Goal: Transaction & Acquisition: Purchase product/service

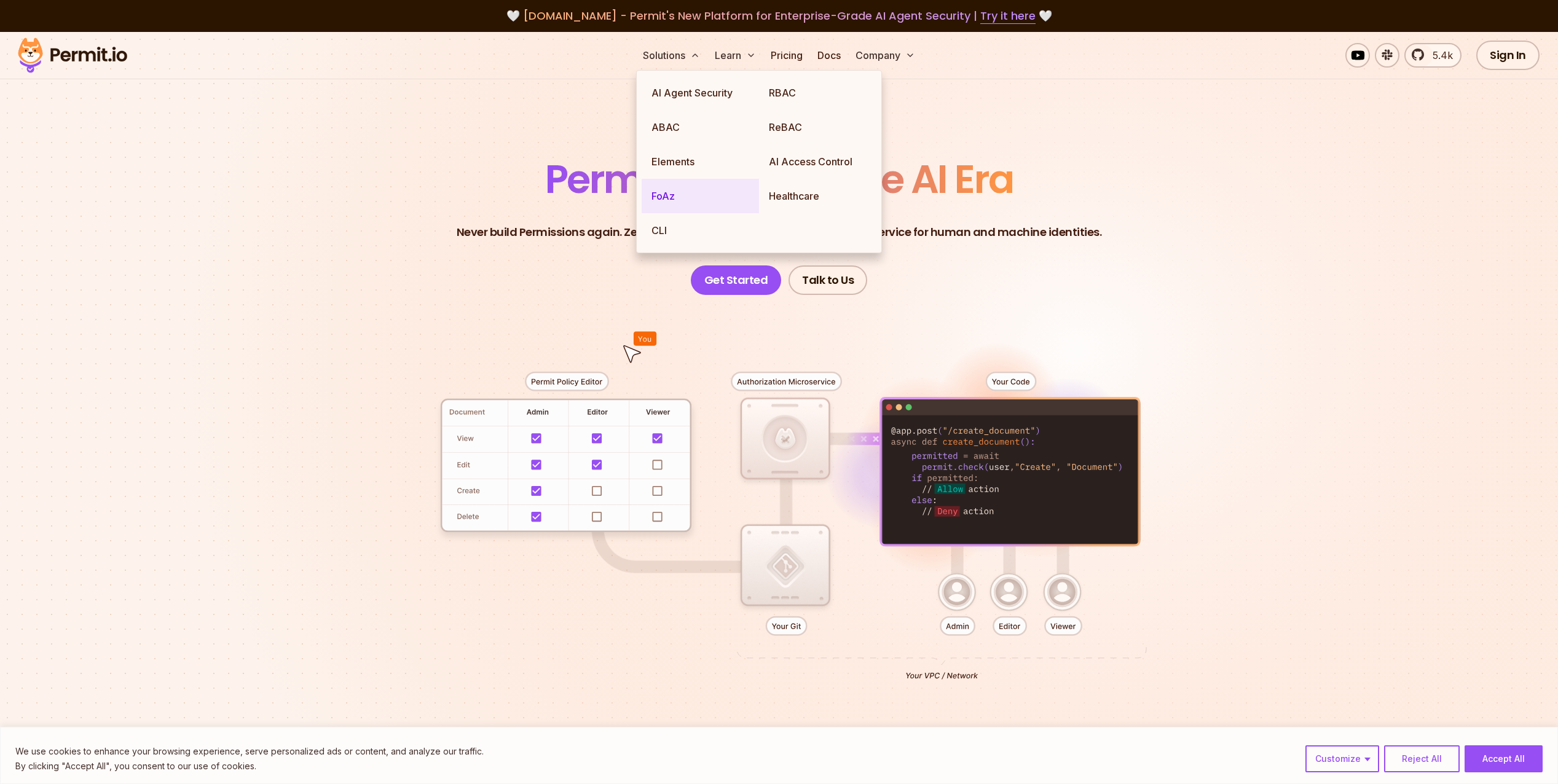
click at [671, 190] on link "FoAz" at bounding box center [700, 196] width 117 height 35
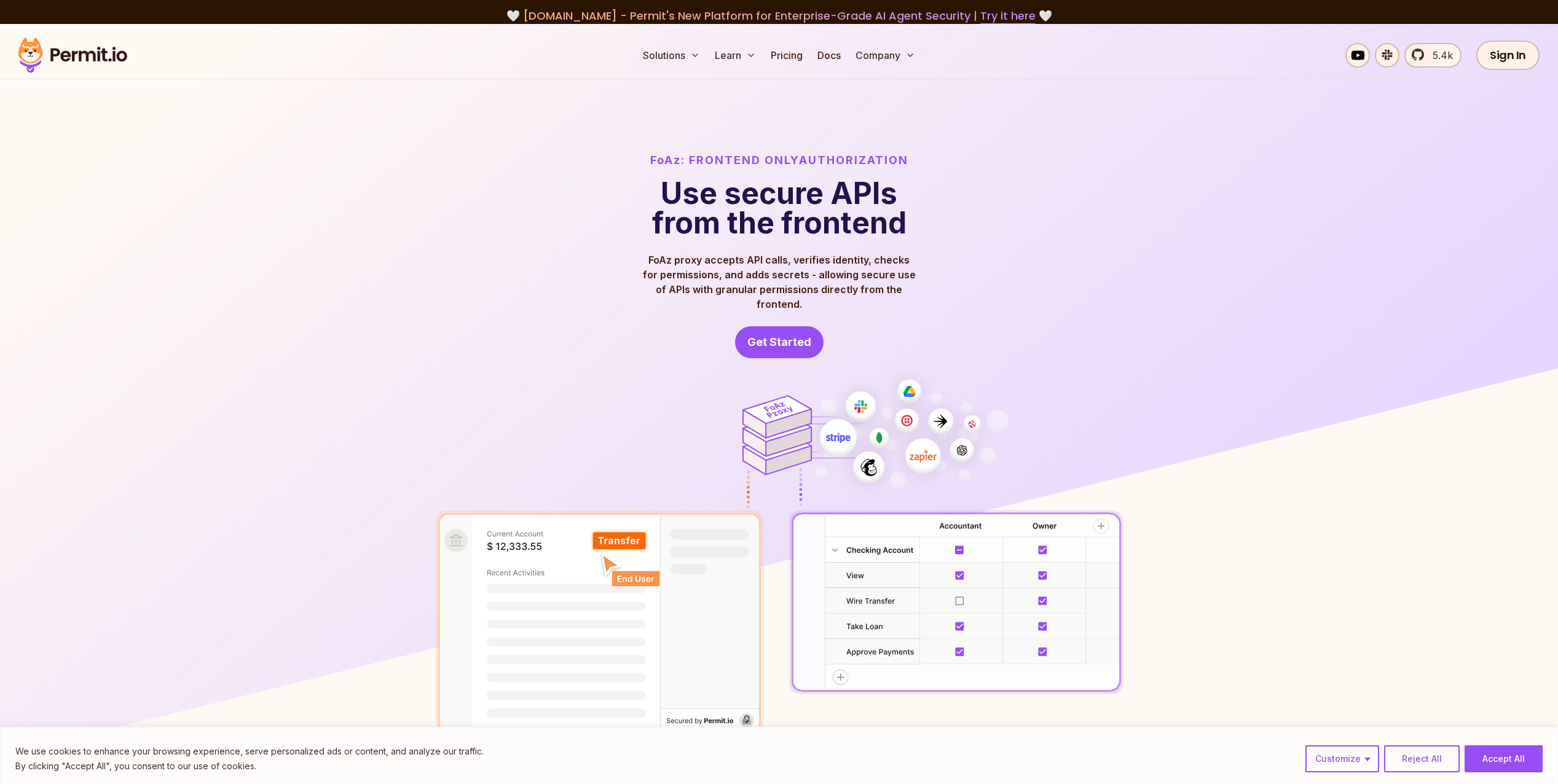
click at [1078, 253] on div "FoAz: Frontend Only Authorization Use secure APIs from the frontend FoAz proxy …" at bounding box center [779, 255] width 688 height 206
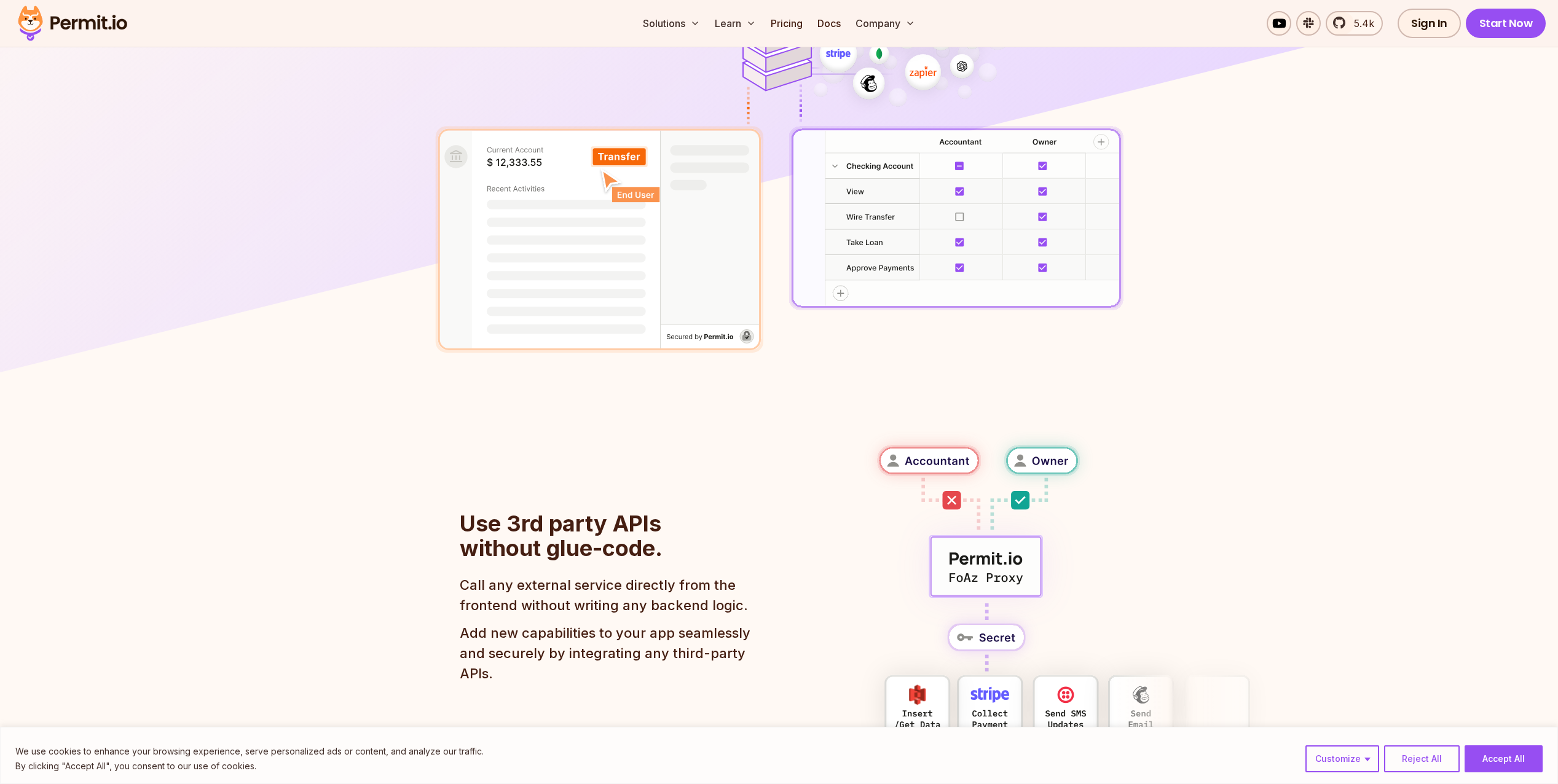
scroll to position [369, 0]
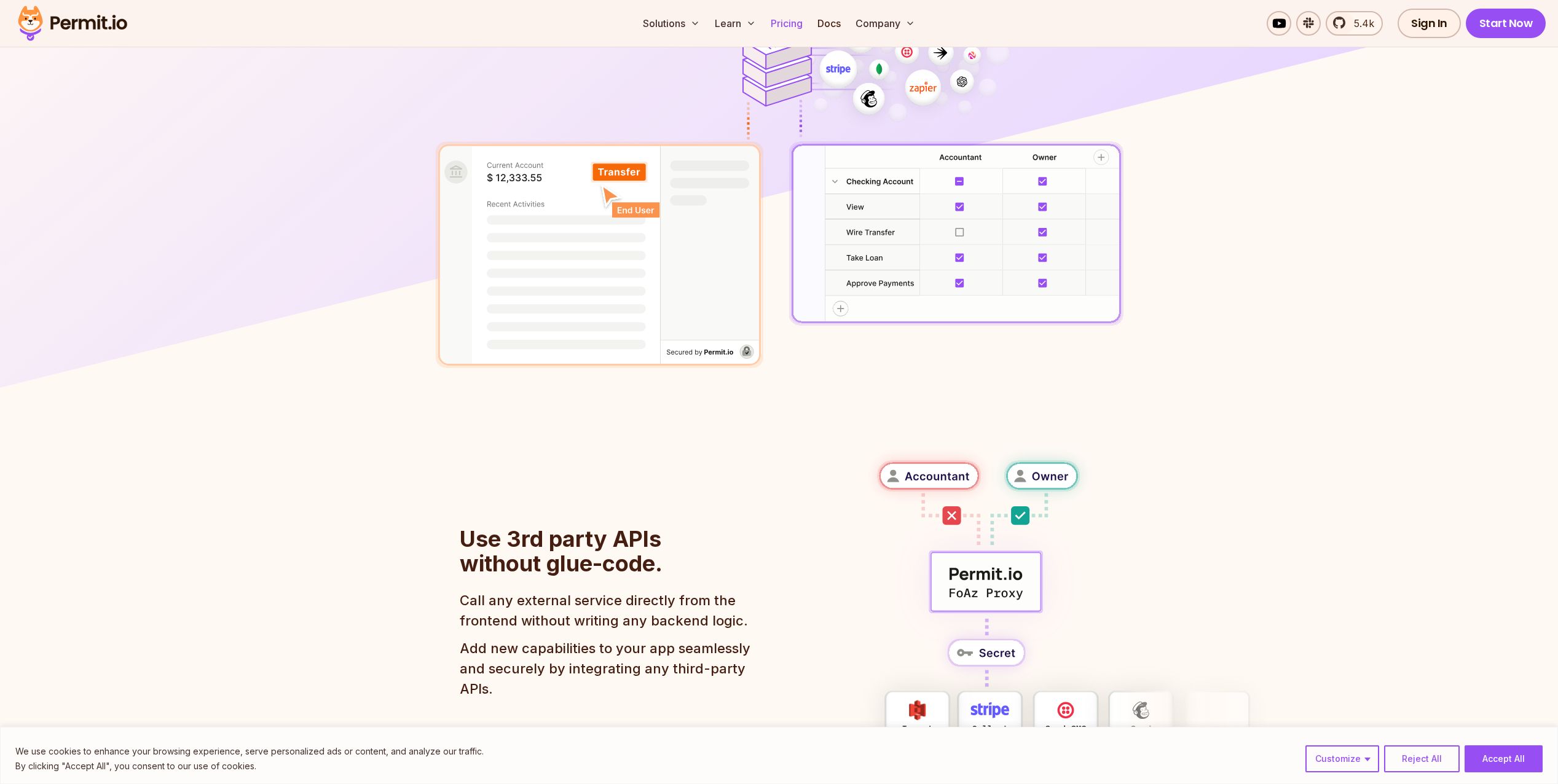
click at [788, 26] on link "Pricing" at bounding box center [786, 23] width 42 height 25
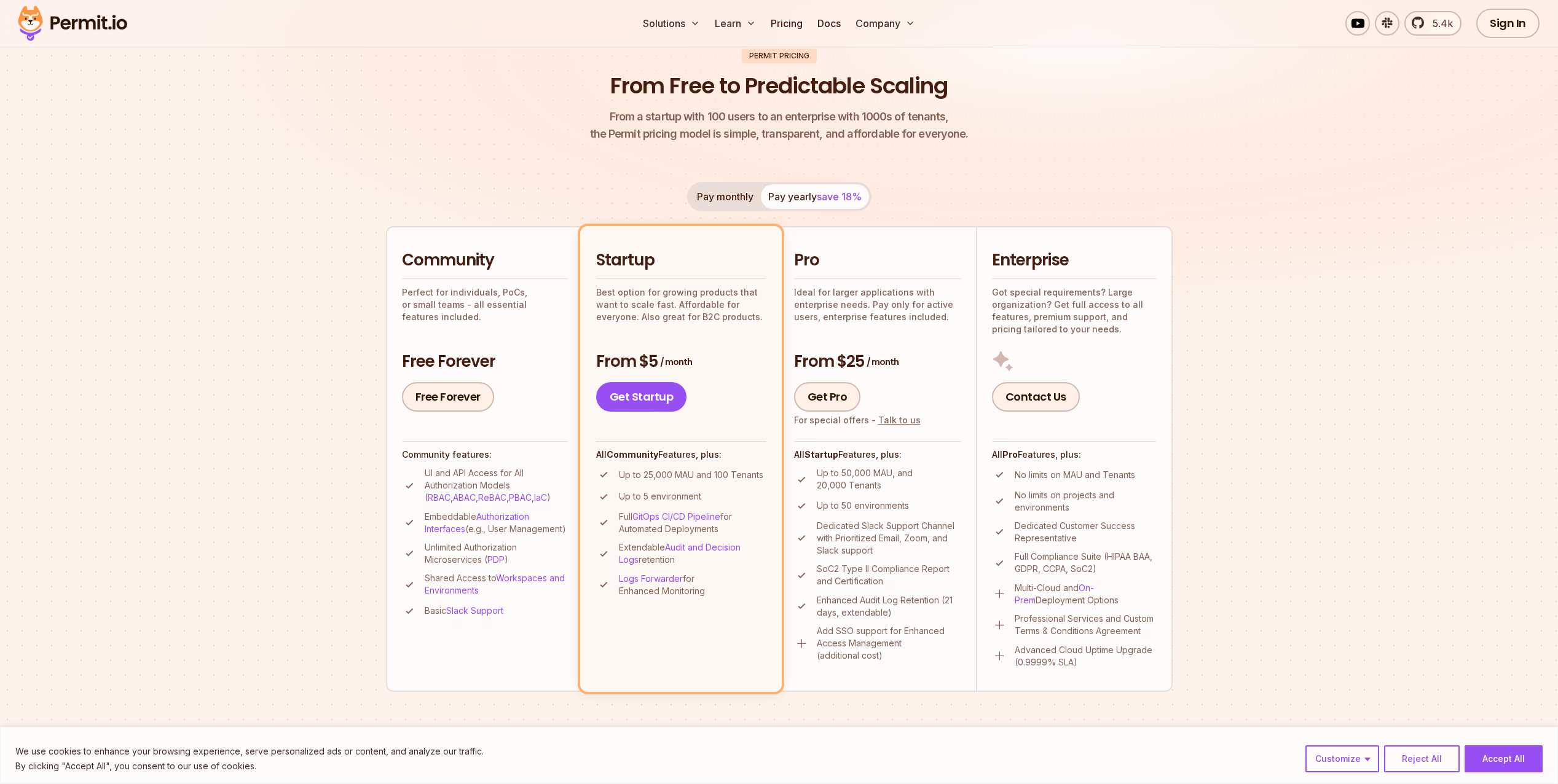
scroll to position [123, 0]
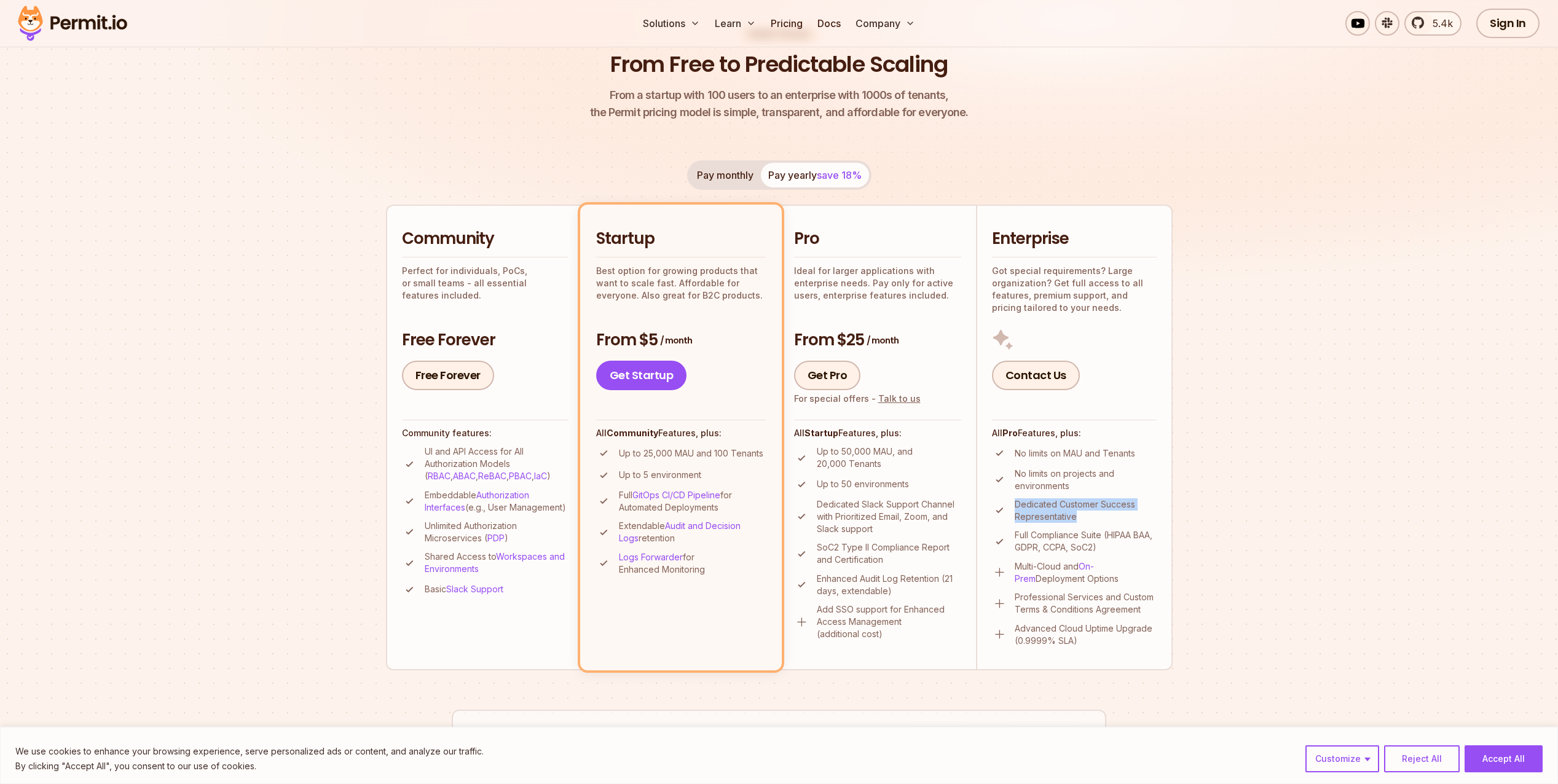
drag, startPoint x: 1011, startPoint y: 506, endPoint x: 1098, endPoint y: 518, distance: 87.8
click at [1098, 518] on li "Dedicated Customer Success Representative" at bounding box center [1074, 511] width 165 height 25
click at [1098, 518] on p "Dedicated Customer Success Representative" at bounding box center [1086, 511] width 142 height 25
drag, startPoint x: 1016, startPoint y: 563, endPoint x: 1107, endPoint y: 582, distance: 93.0
click at [1107, 582] on p "Multi-Cloud and On-Prem Deployment Options" at bounding box center [1086, 573] width 142 height 25
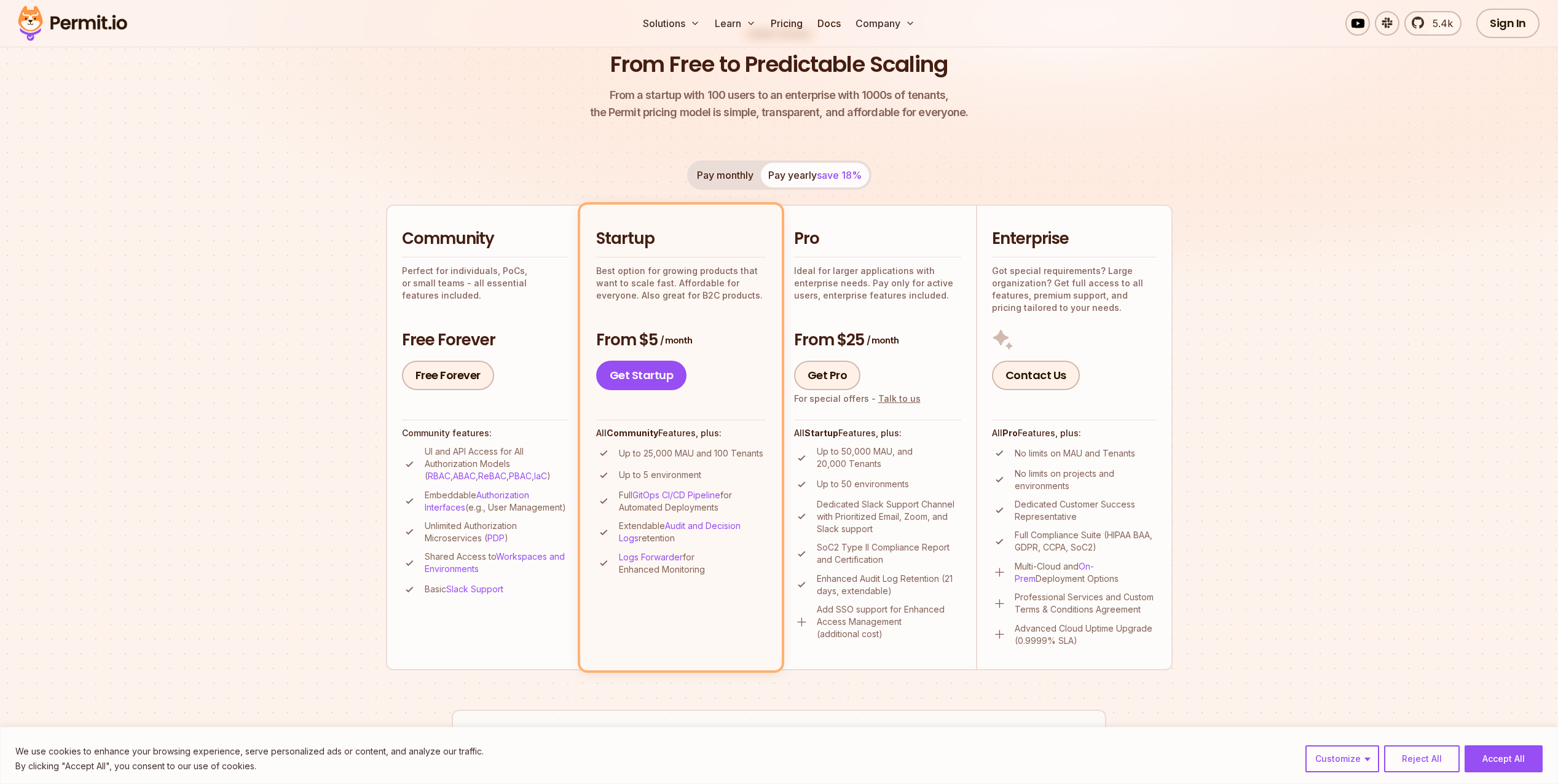
click at [1107, 582] on p "Multi-Cloud and On-Prem Deployment Options" at bounding box center [1086, 573] width 142 height 25
drag, startPoint x: 1015, startPoint y: 599, endPoint x: 1120, endPoint y: 638, distance: 112.0
click at [1120, 638] on ul "No limits on MAU and Tenants No limits on projects and environments Dedicated C…" at bounding box center [1074, 545] width 165 height 201
click at [1120, 638] on p "Advanced Cloud Uptime Upgrade (0.9999% SLA)" at bounding box center [1086, 635] width 142 height 25
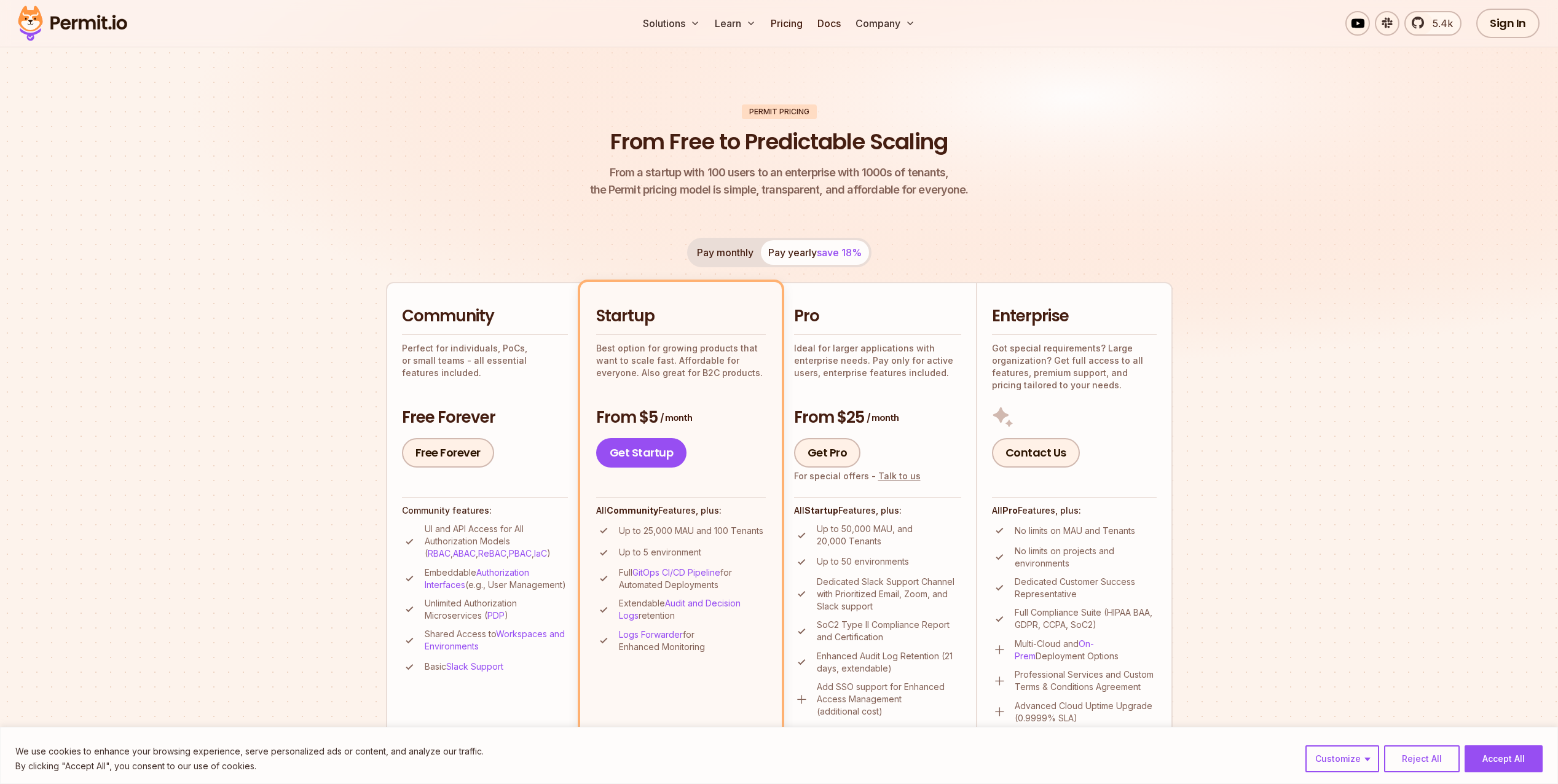
scroll to position [0, 0]
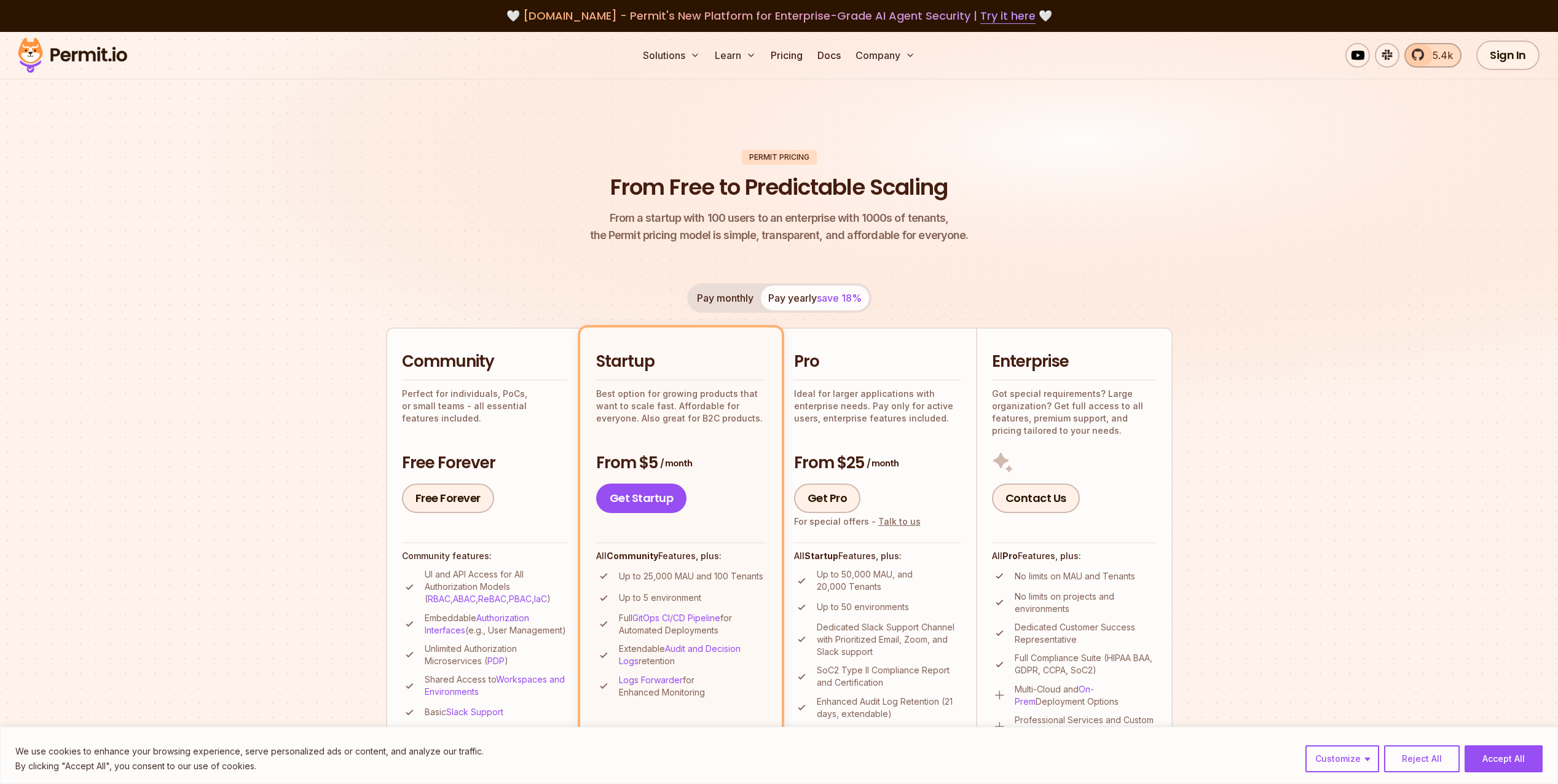
click at [1439, 57] on span "5.4k" at bounding box center [1439, 55] width 28 height 14
click at [781, 57] on link "Pricing" at bounding box center [786, 55] width 42 height 25
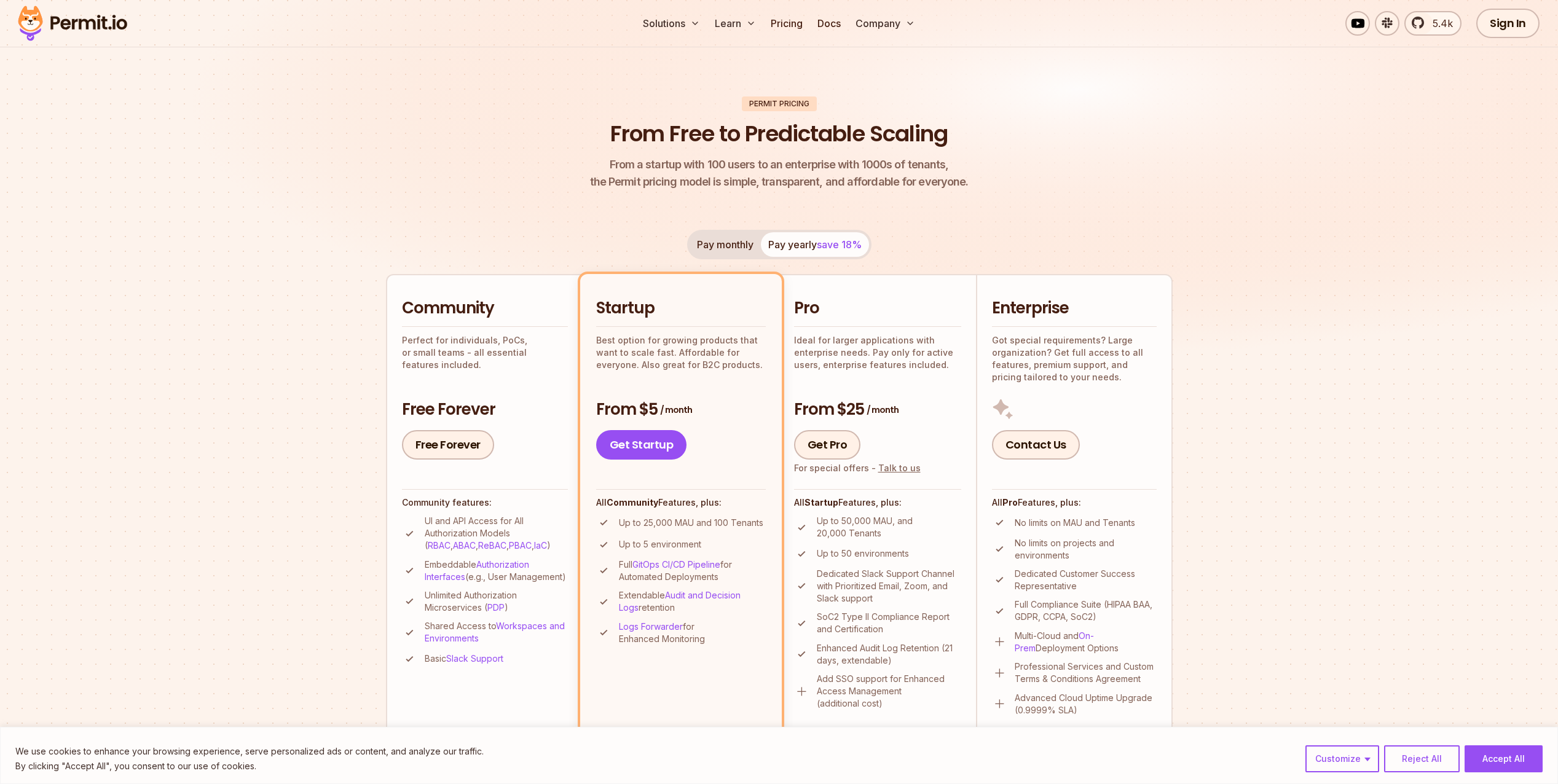
scroll to position [123, 0]
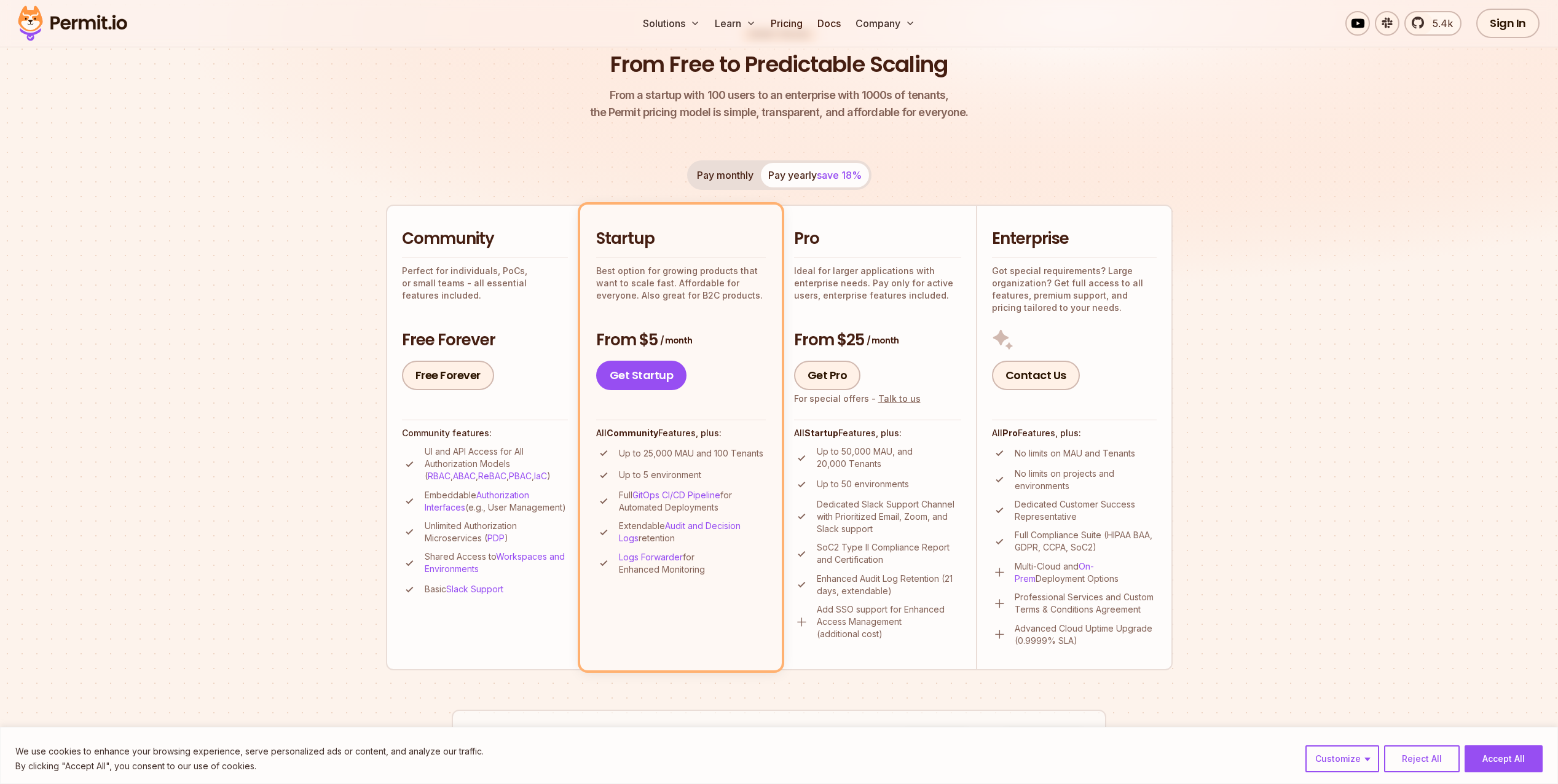
drag, startPoint x: 499, startPoint y: 520, endPoint x: 425, endPoint y: 491, distance: 79.5
click at [425, 491] on p "Embeddable Authorization Interfaces (e.g., User Management)" at bounding box center [496, 502] width 143 height 25
drag, startPoint x: 425, startPoint y: 491, endPoint x: 552, endPoint y: 518, distance: 129.8
click at [552, 513] on p "Embeddable Authorization Interfaces (e.g., User Management)" at bounding box center [496, 502] width 143 height 25
click at [830, 21] on link "Docs" at bounding box center [829, 23] width 33 height 25
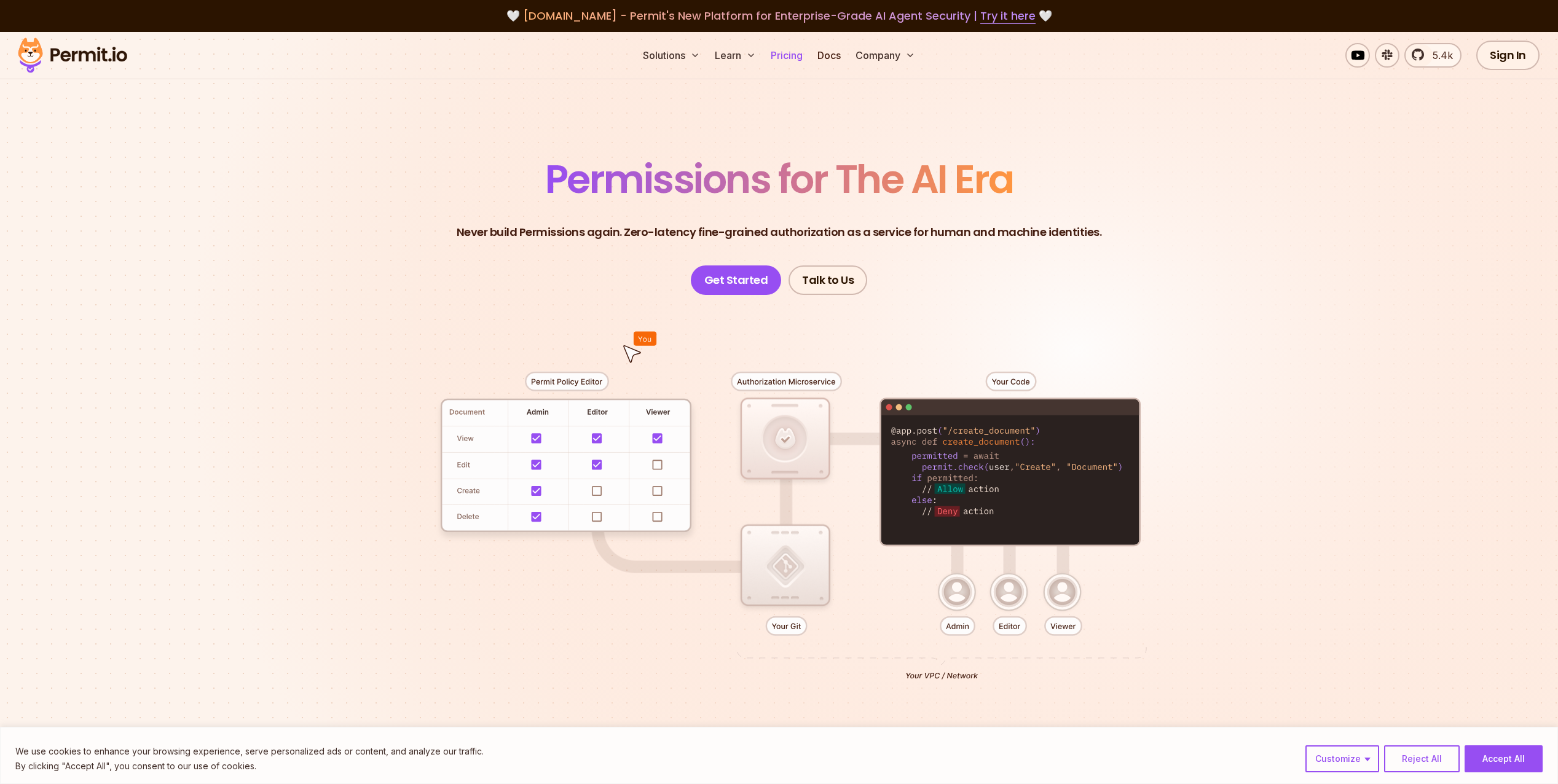
click at [795, 60] on link "Pricing" at bounding box center [786, 55] width 42 height 25
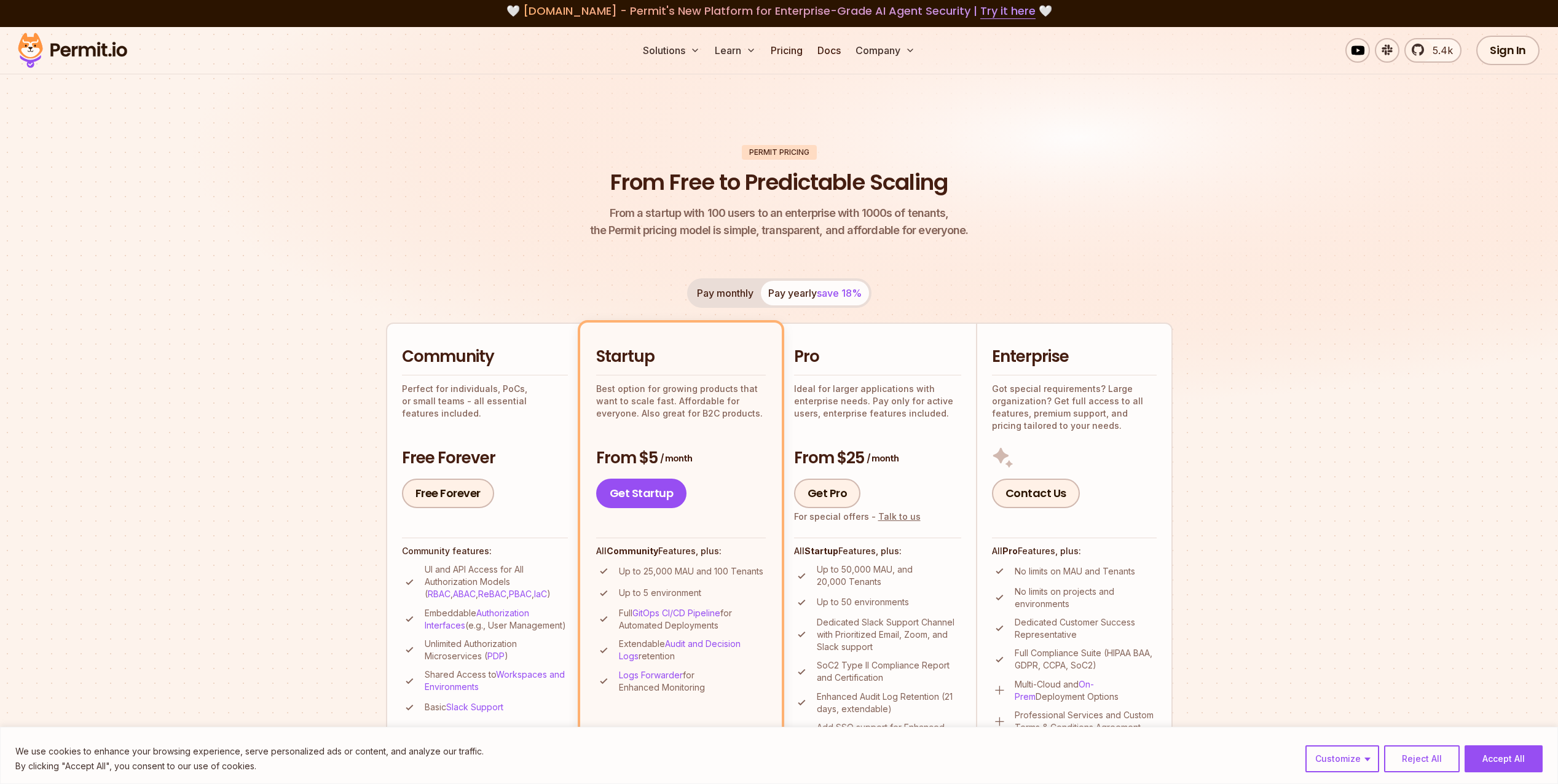
scroll to position [246, 0]
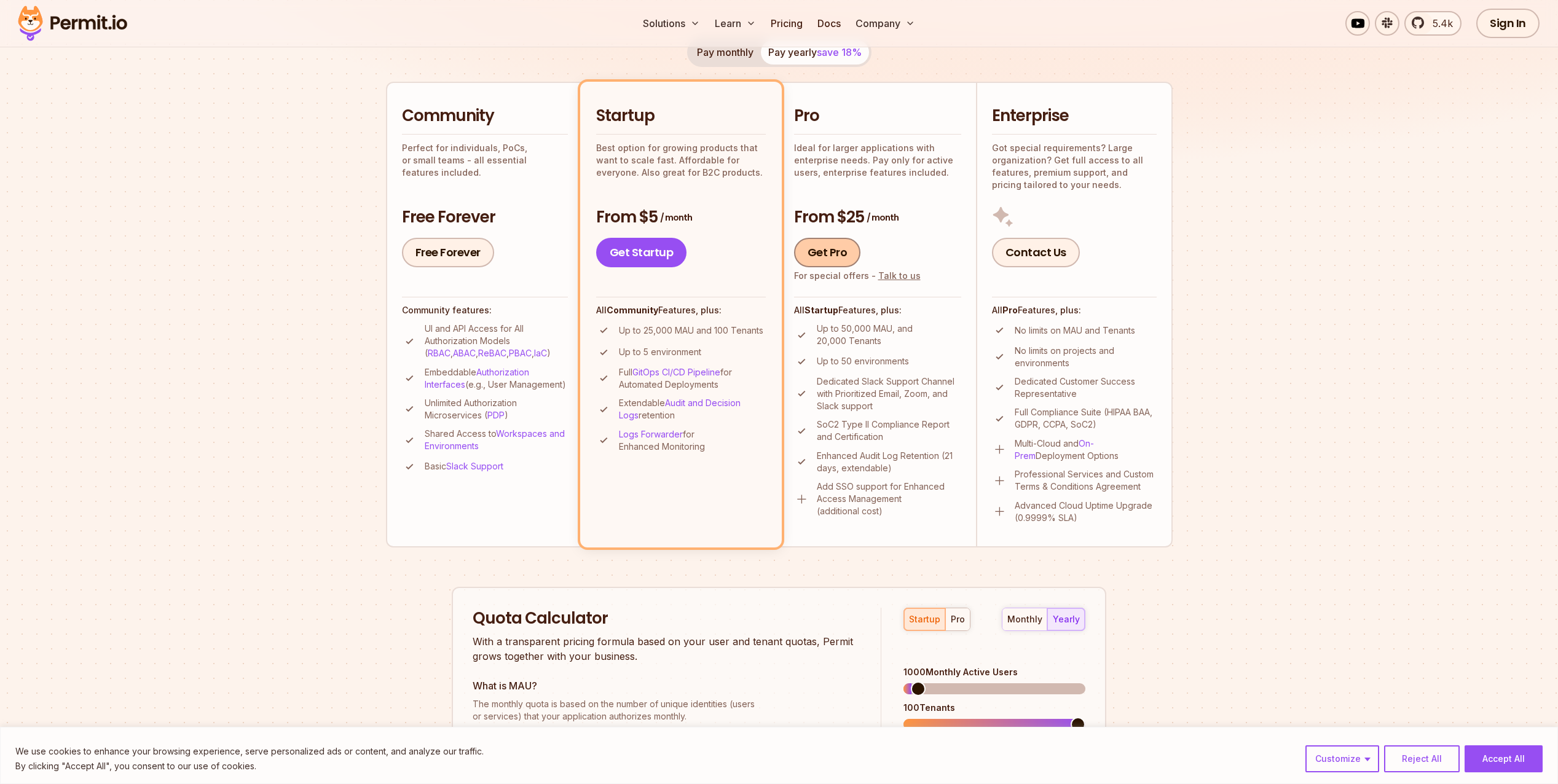
click at [826, 252] on link "Get Pro" at bounding box center [827, 253] width 67 height 30
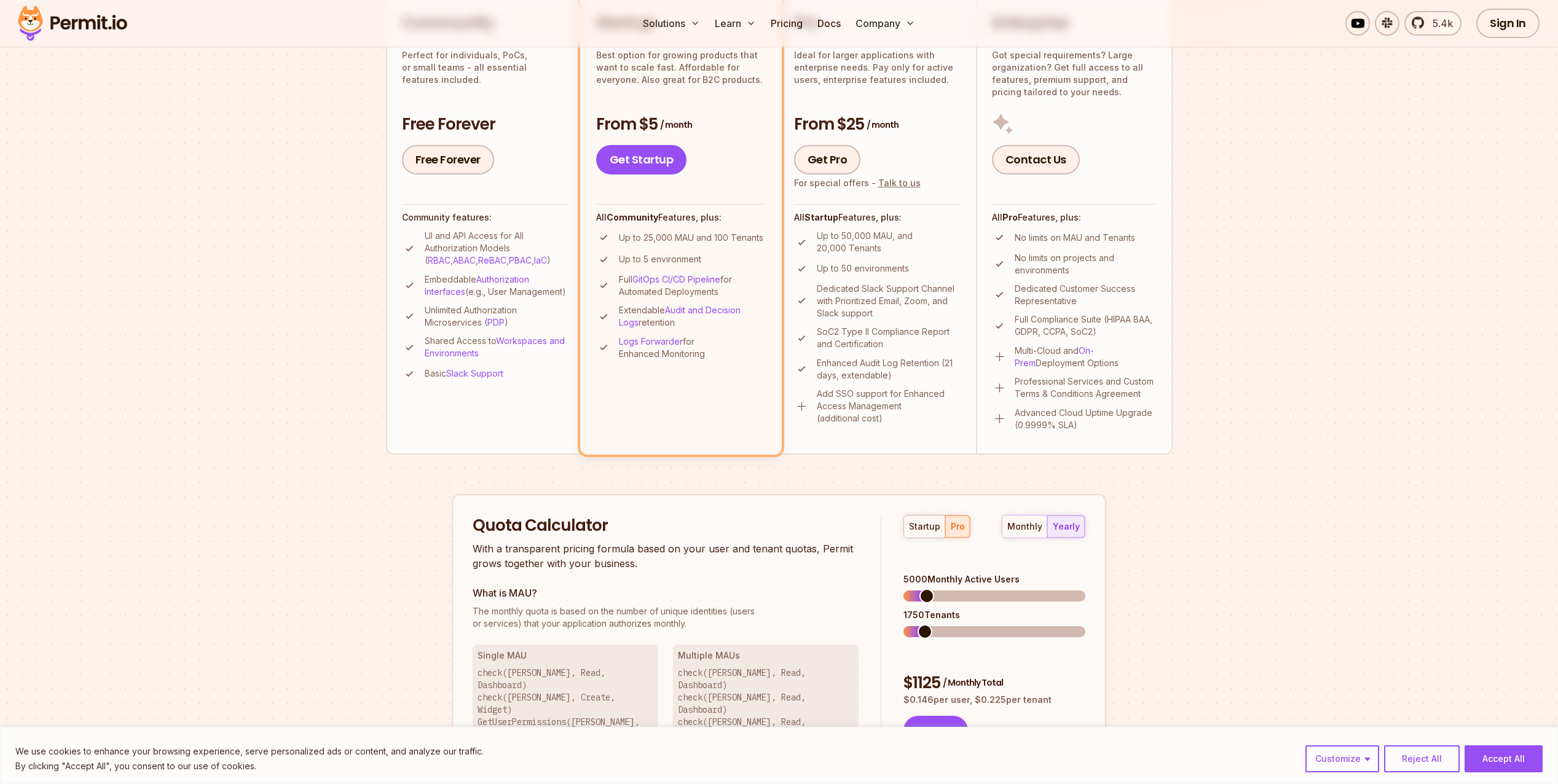
scroll to position [232, 0]
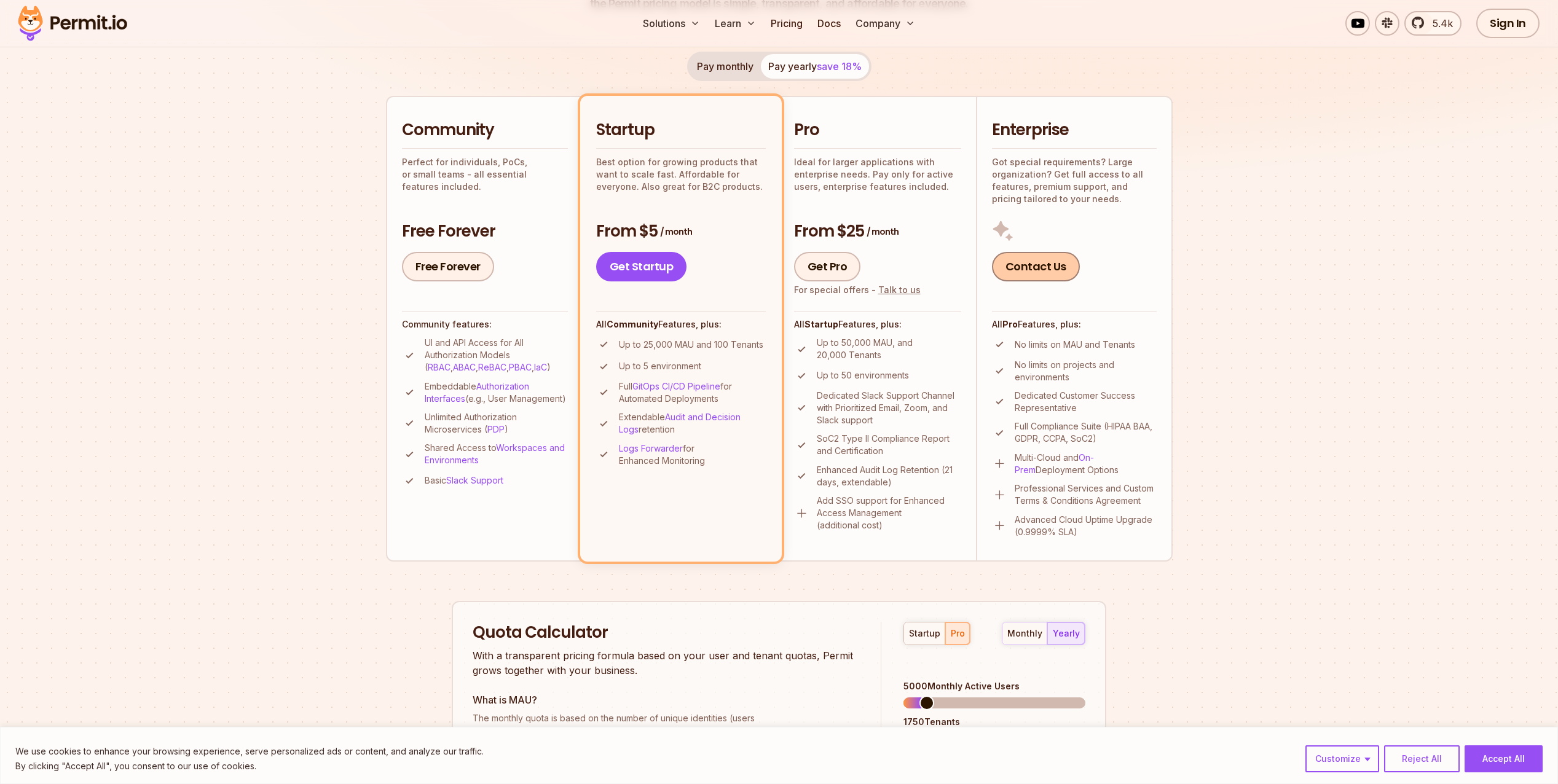
click at [1011, 262] on link "Contact Us" at bounding box center [1035, 266] width 88 height 30
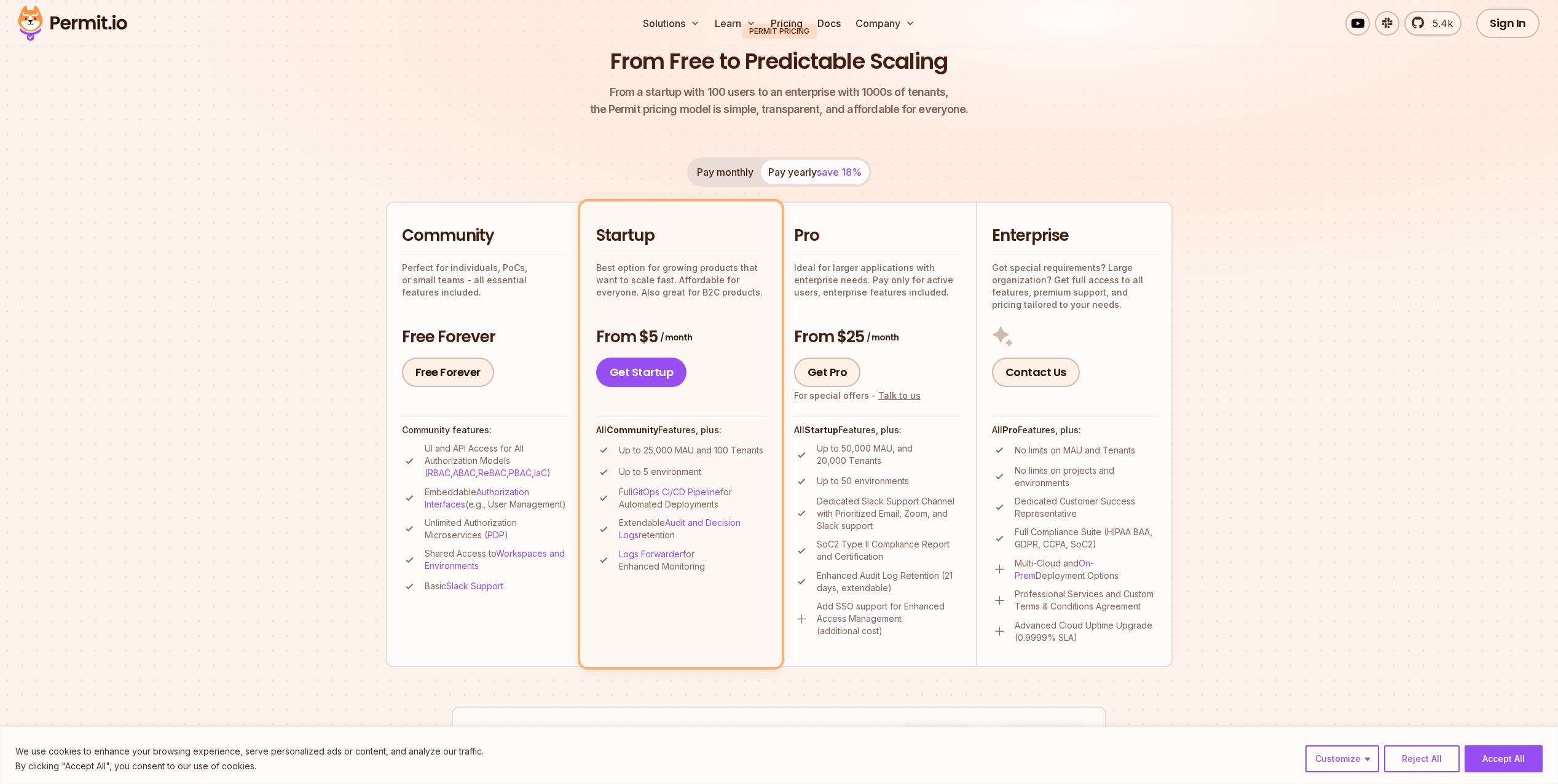
scroll to position [0, 0]
